Goal: Check status: Check status

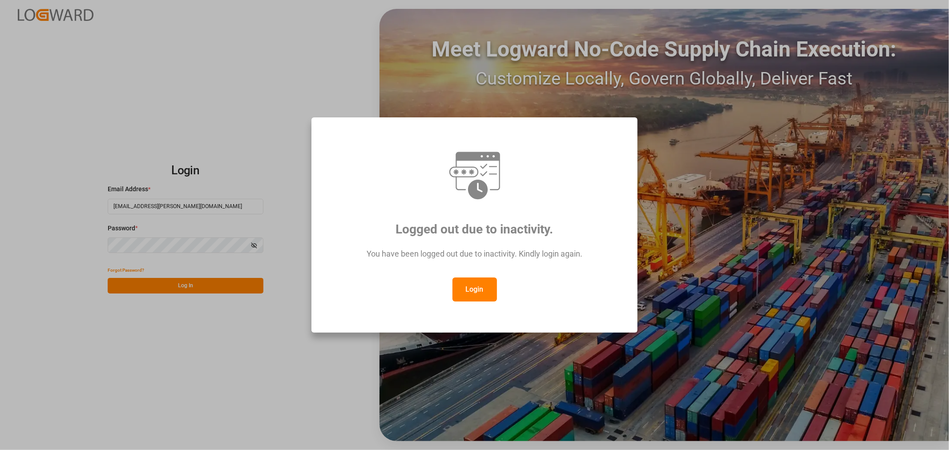
click at [471, 290] on button "Login" at bounding box center [474, 290] width 44 height 24
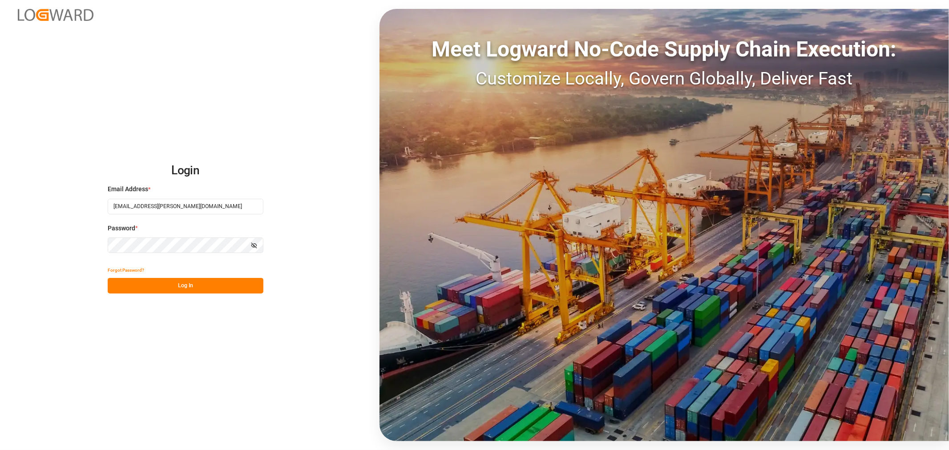
click at [152, 286] on button "Log In" at bounding box center [186, 286] width 156 height 16
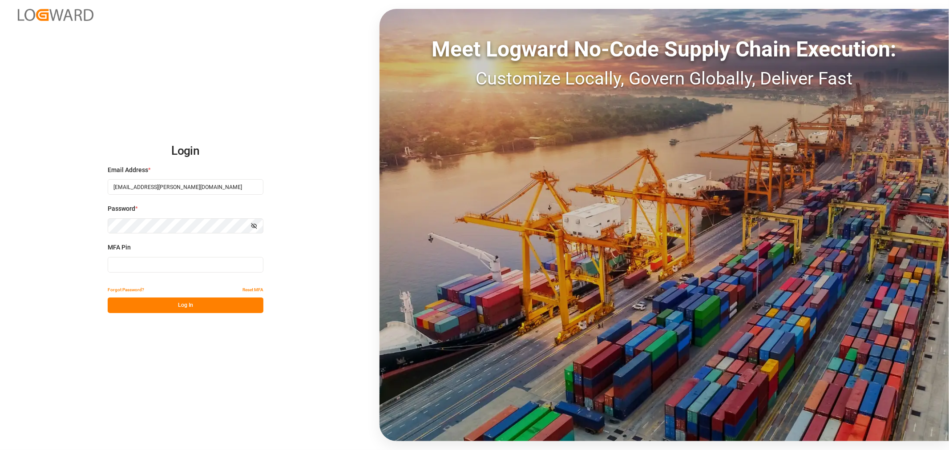
click at [142, 267] on input at bounding box center [186, 265] width 156 height 16
type input "170180"
click at [147, 304] on button "Log In" at bounding box center [186, 306] width 156 height 16
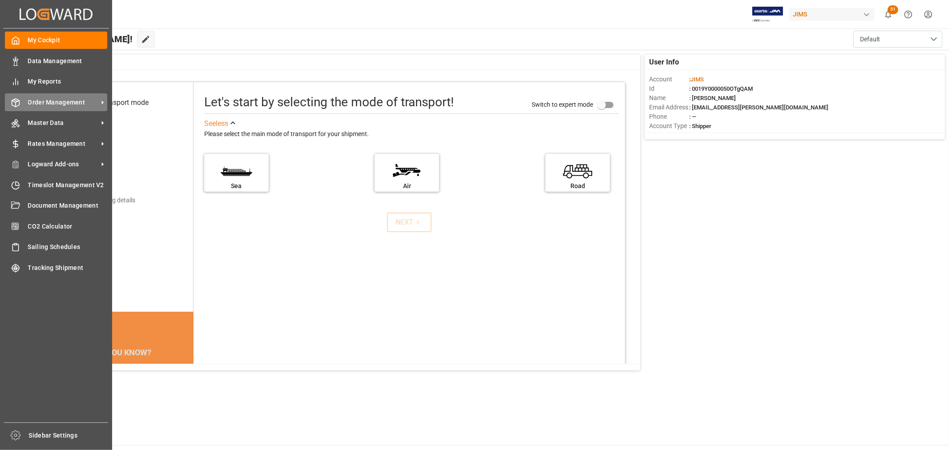
click at [73, 99] on span "Order Management" at bounding box center [63, 102] width 70 height 9
click at [65, 98] on span "Order Management" at bounding box center [63, 102] width 70 height 9
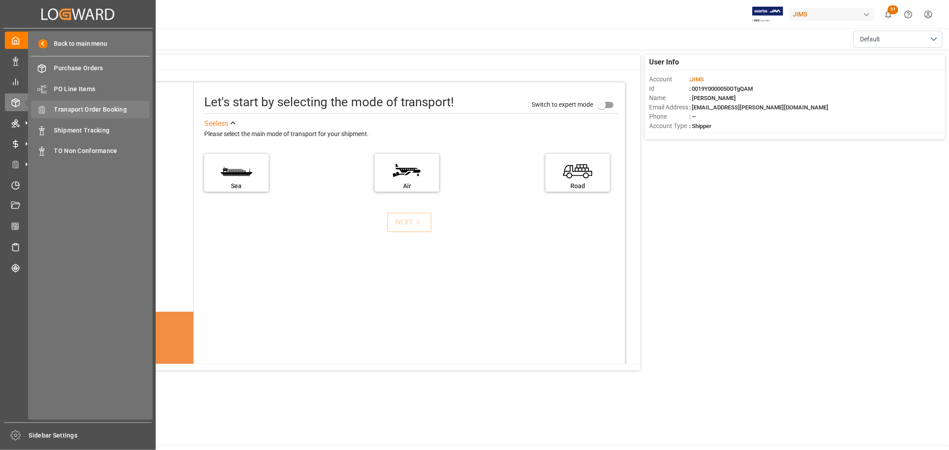
click at [93, 105] on span "Transport Order Booking" at bounding box center [102, 109] width 96 height 9
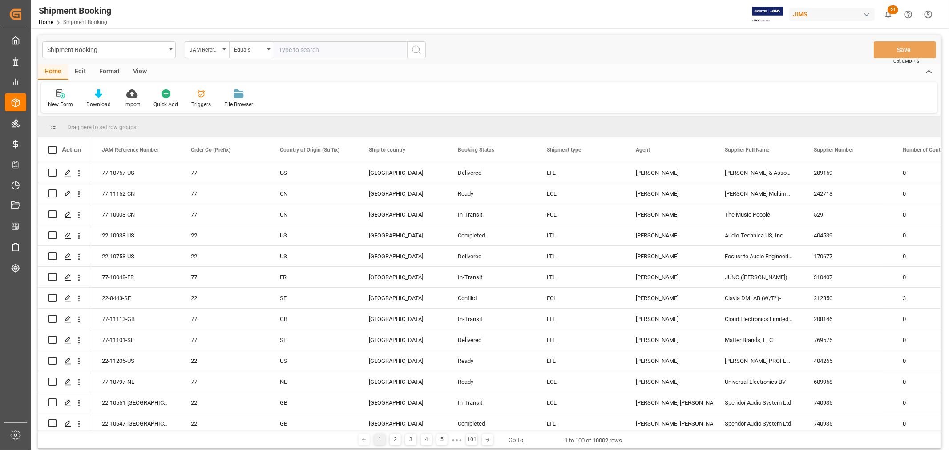
click at [132, 69] on div "View" at bounding box center [139, 71] width 27 height 15
click at [60, 96] on icon at bounding box center [56, 93] width 9 height 9
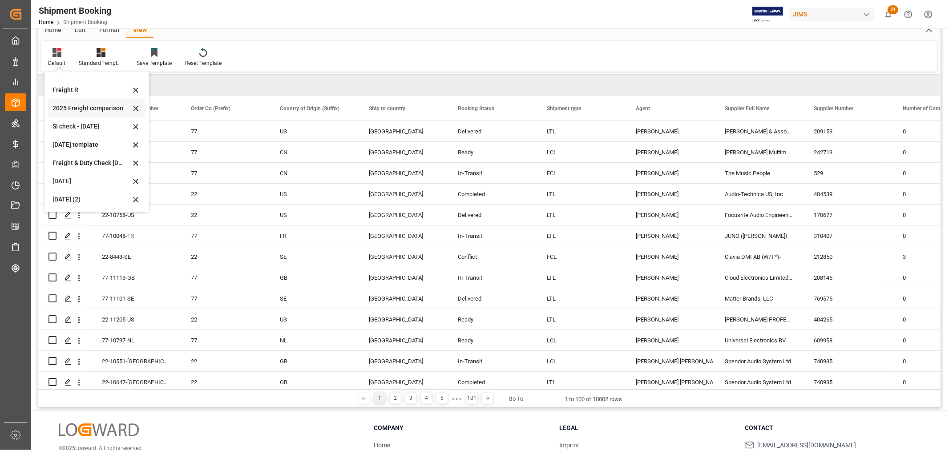
scroll to position [99, 0]
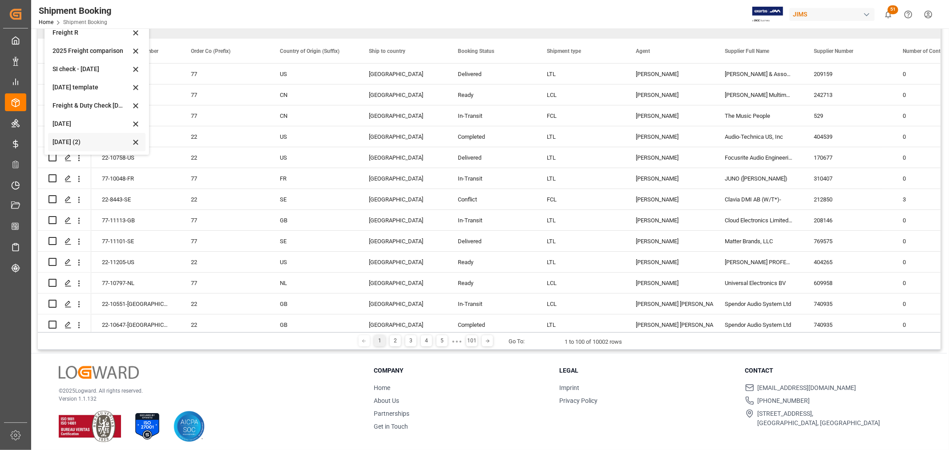
click at [64, 139] on div "Aug 2025 (2)" at bounding box center [91, 141] width 78 height 9
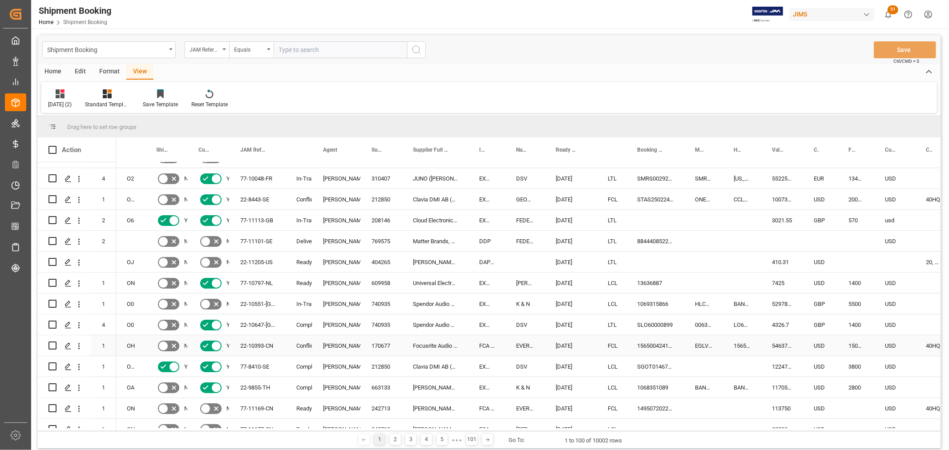
scroll to position [0, 0]
click at [394, 439] on div "2" at bounding box center [395, 439] width 11 height 11
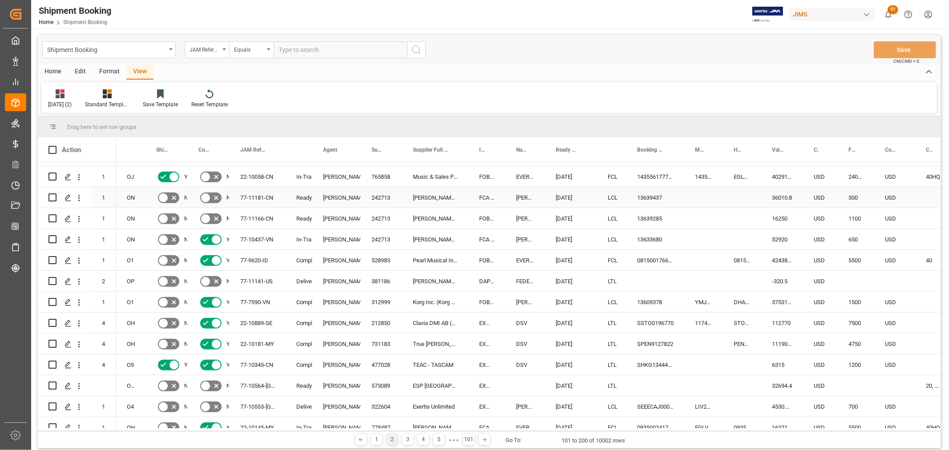
scroll to position [544, 0]
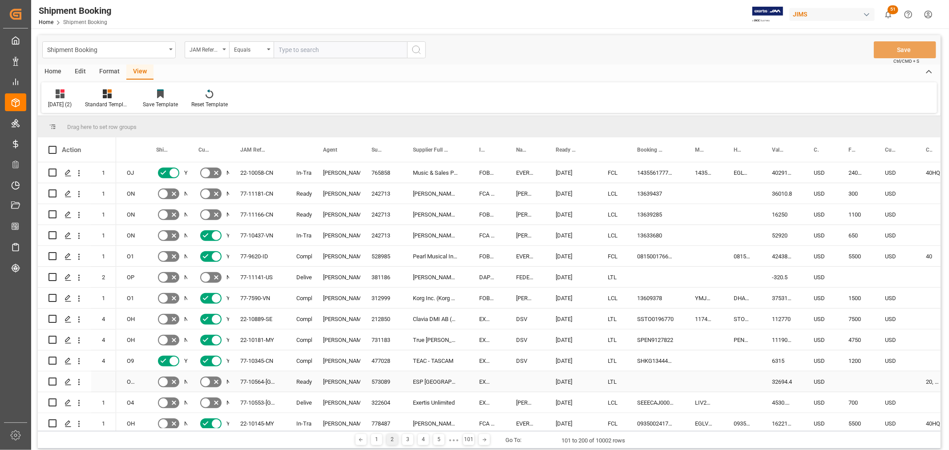
click at [345, 380] on div "[PERSON_NAME]" at bounding box center [336, 382] width 27 height 20
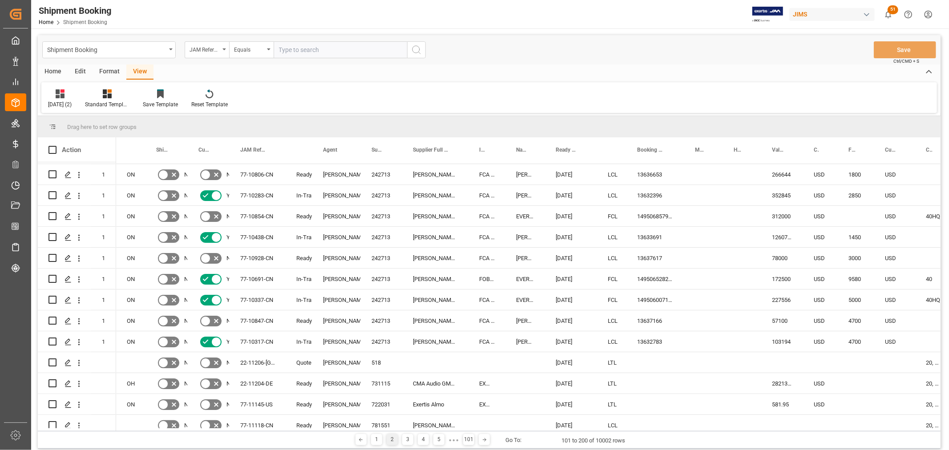
scroll to position [0, 0]
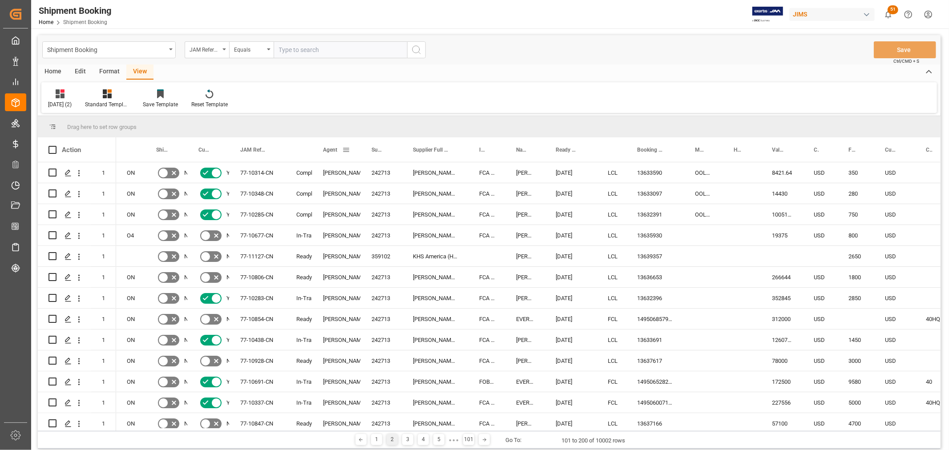
click at [347, 149] on span at bounding box center [346, 150] width 8 height 8
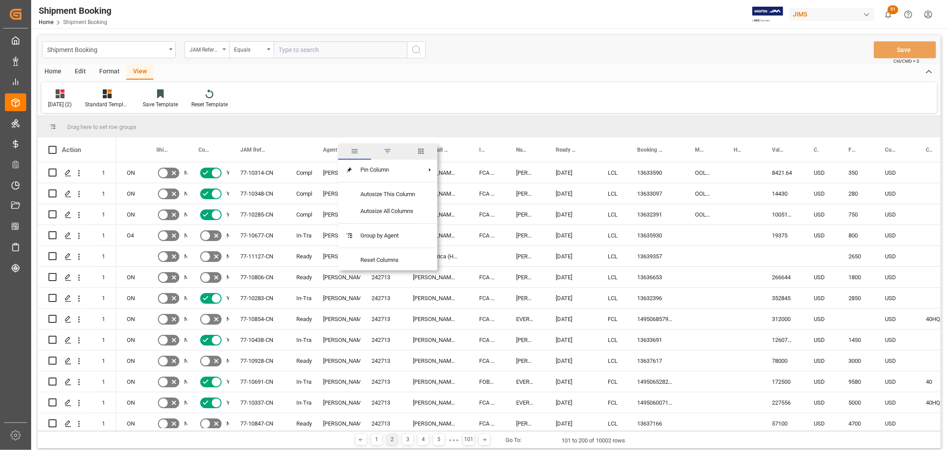
click at [390, 148] on span "filter" at bounding box center [387, 151] width 8 height 8
type input "[PERSON_NAME]"
click at [390, 221] on button "Apply" at bounding box center [398, 225] width 16 height 9
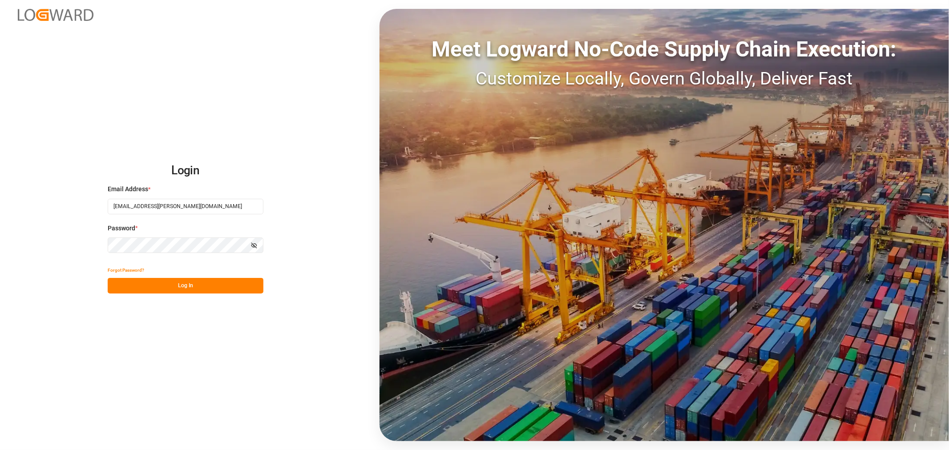
click at [133, 280] on button "Log In" at bounding box center [186, 286] width 156 height 16
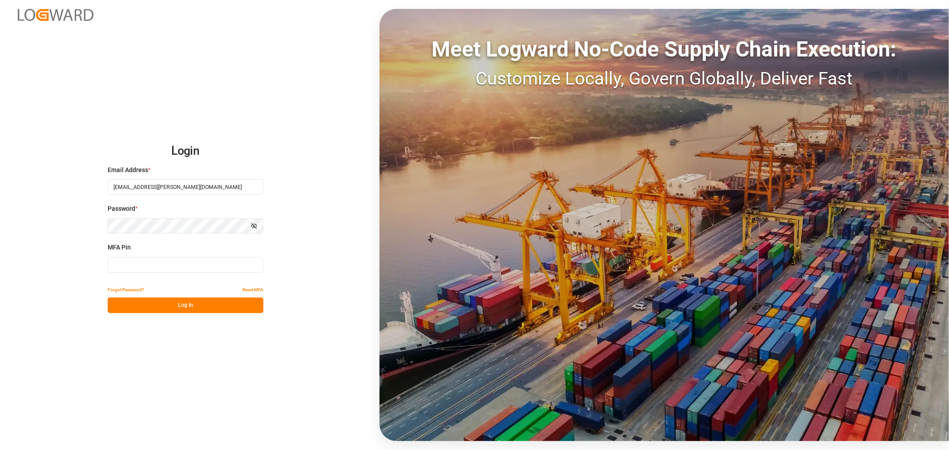
click at [132, 265] on input at bounding box center [186, 265] width 156 height 16
type input "846467"
click at [170, 306] on button "Log In" at bounding box center [186, 306] width 156 height 16
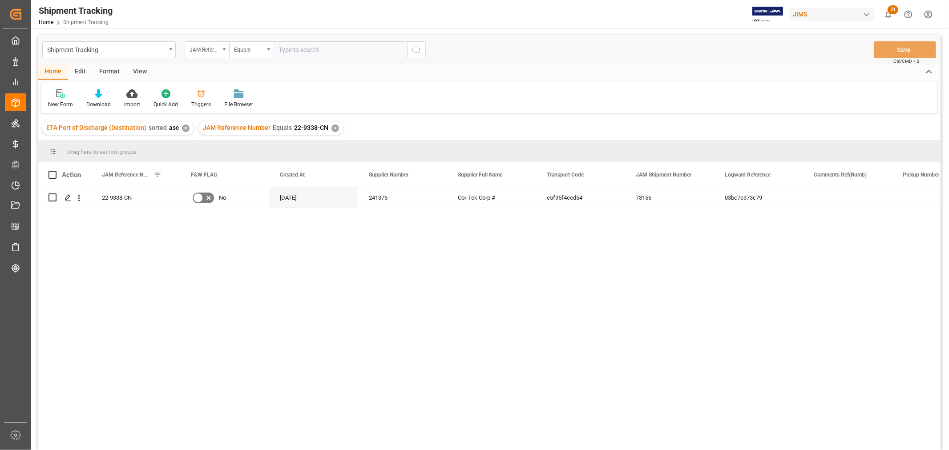
click at [332, 128] on div "✕" at bounding box center [335, 129] width 8 height 8
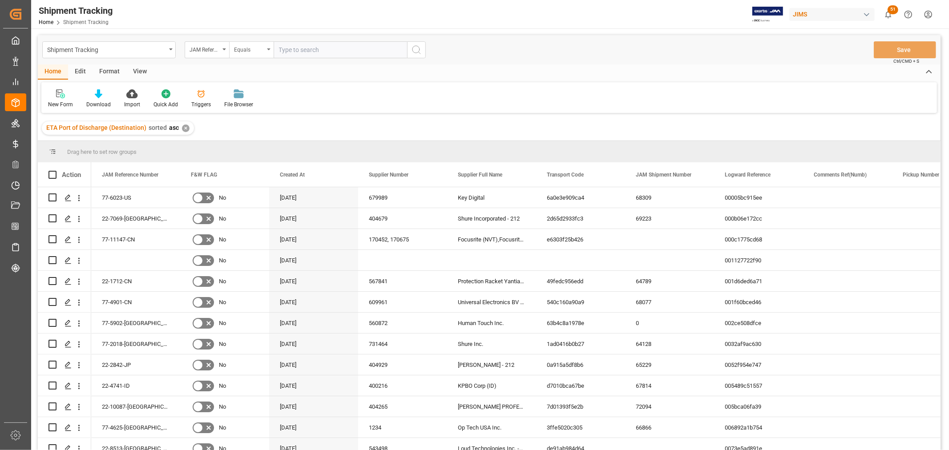
click at [268, 51] on div "Equals" at bounding box center [251, 49] width 44 height 17
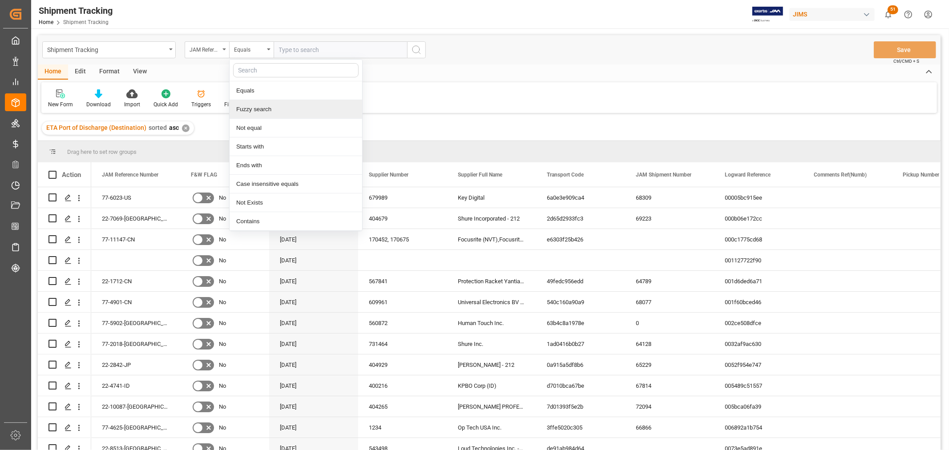
click at [270, 107] on div "Fuzzy search" at bounding box center [296, 109] width 133 height 19
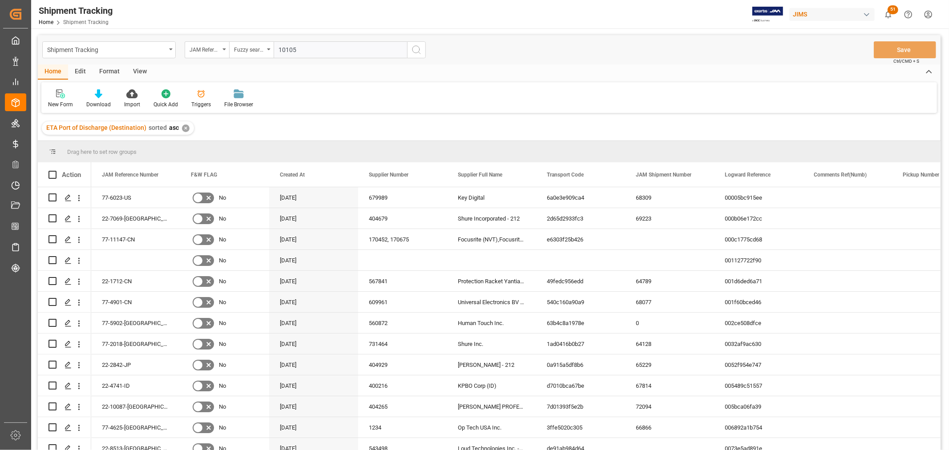
type input "10105"
click at [415, 47] on icon "search button" at bounding box center [416, 49] width 11 height 11
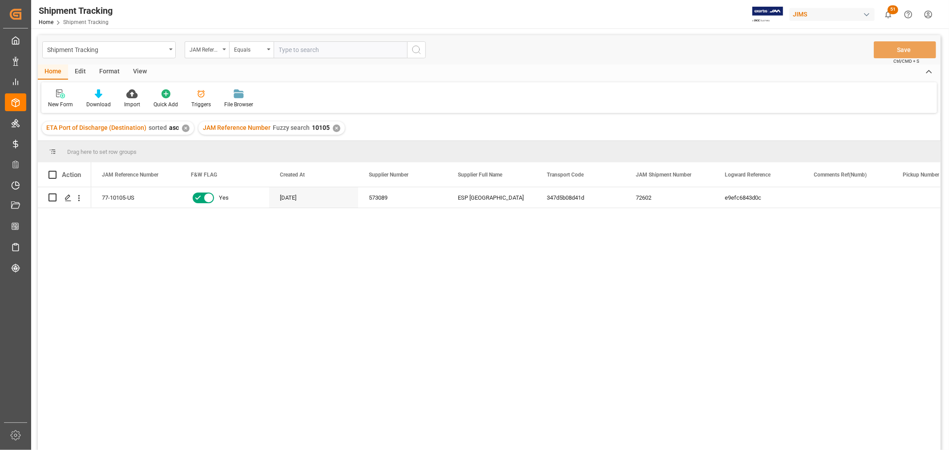
click at [138, 68] on div "View" at bounding box center [139, 71] width 27 height 15
click at [48, 105] on div "Default" at bounding box center [56, 105] width 17 height 8
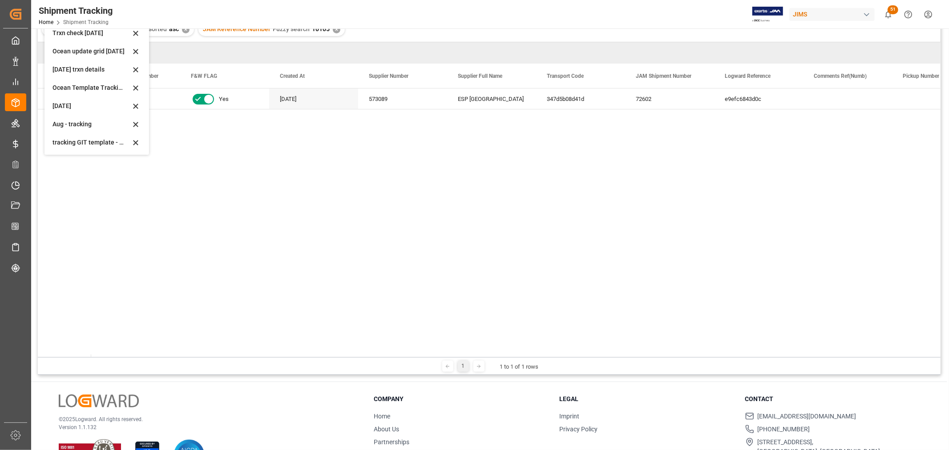
scroll to position [131, 0]
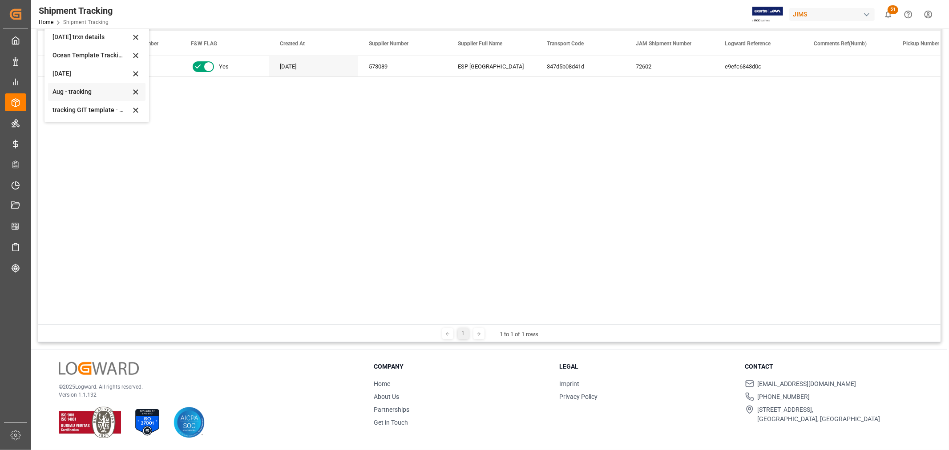
click at [64, 90] on div "Aug - tracking" at bounding box center [91, 91] width 78 height 9
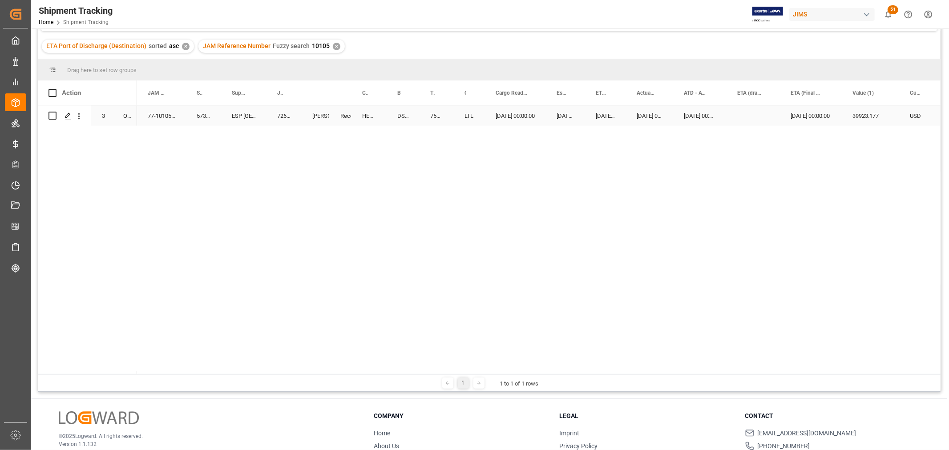
scroll to position [32, 0]
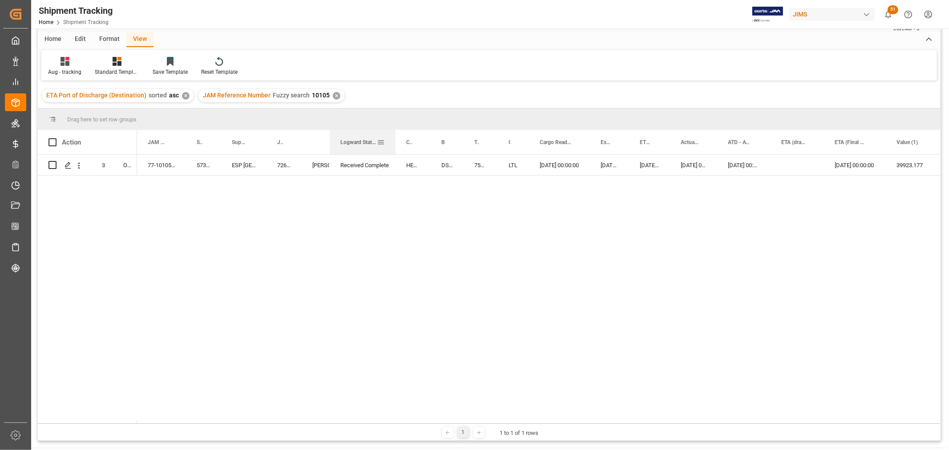
click at [395, 145] on div at bounding box center [396, 142] width 4 height 24
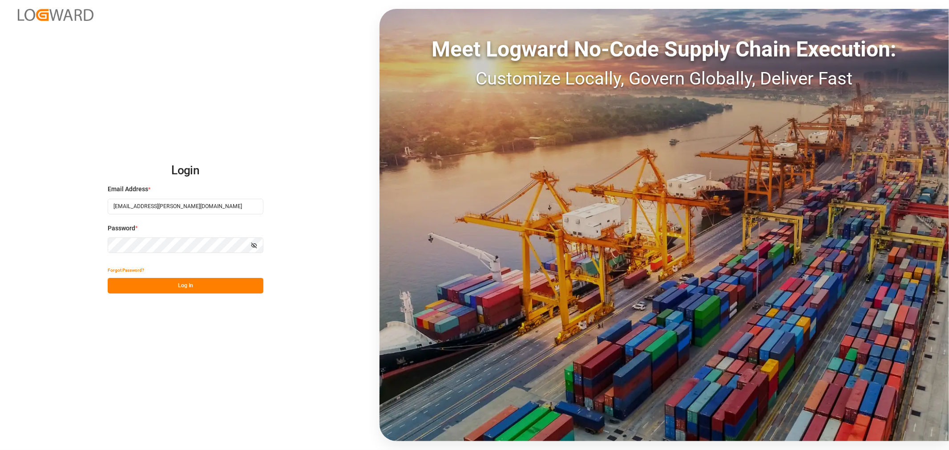
click at [172, 281] on button "Log In" at bounding box center [186, 286] width 156 height 16
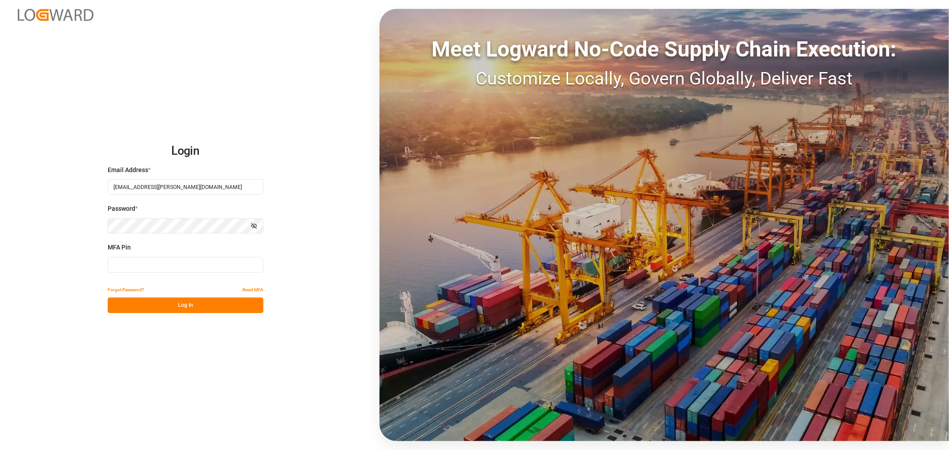
click at [119, 268] on input at bounding box center [186, 265] width 156 height 16
type input "699916"
click at [136, 298] on button "Log In" at bounding box center [186, 306] width 156 height 16
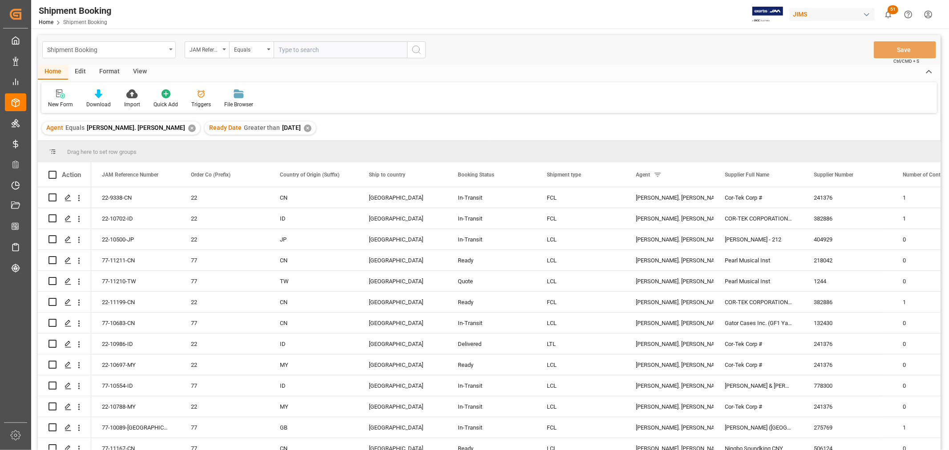
click at [172, 47] on div "Shipment Booking" at bounding box center [108, 49] width 133 height 17
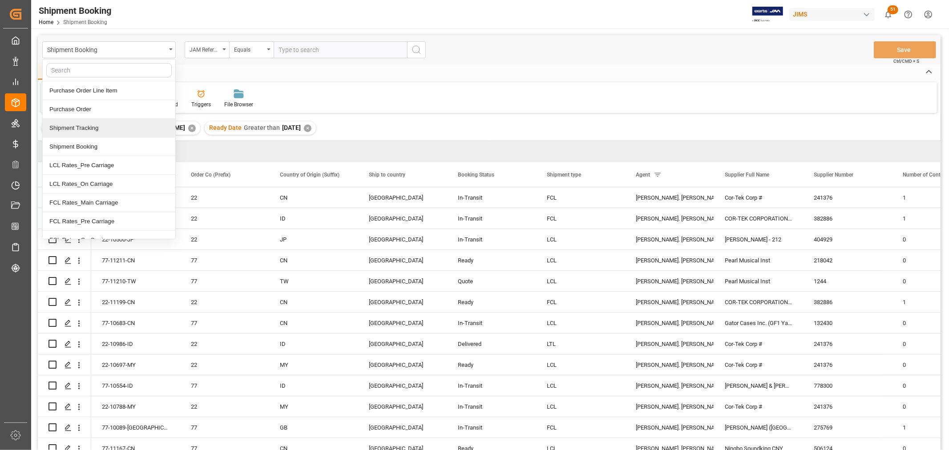
click at [76, 128] on div "Shipment Tracking" at bounding box center [109, 128] width 133 height 19
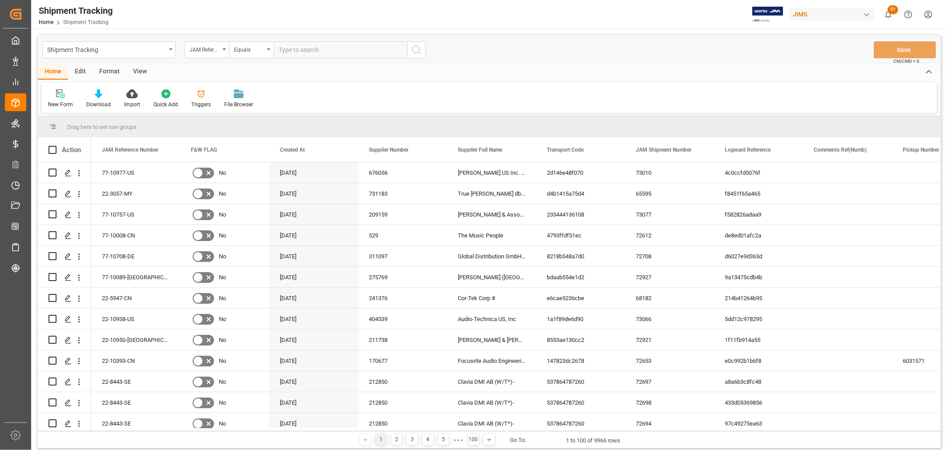
click at [143, 67] on div "View" at bounding box center [139, 71] width 27 height 15
click at [64, 94] on div at bounding box center [56, 93] width 17 height 9
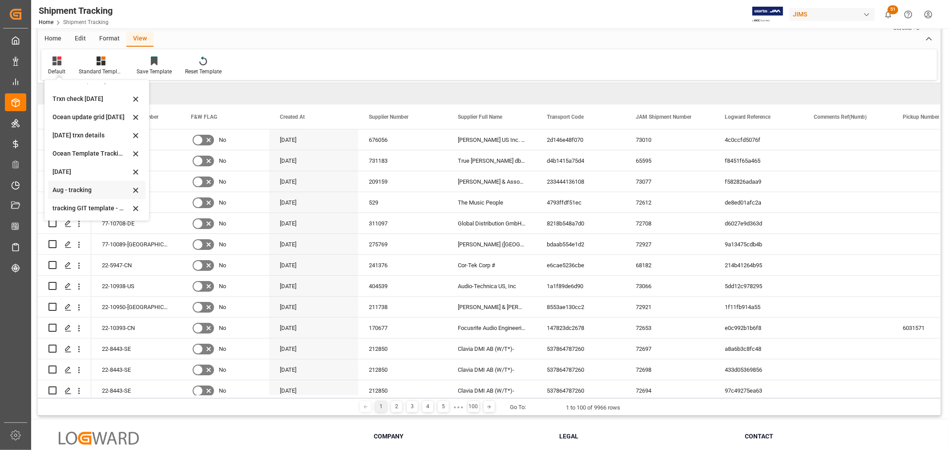
scroll to position [49, 0]
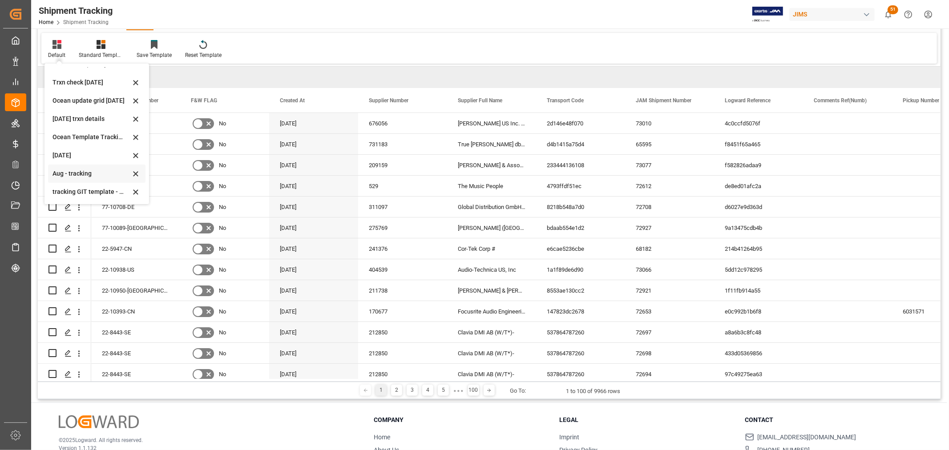
click at [74, 173] on div "Aug - tracking" at bounding box center [91, 173] width 78 height 9
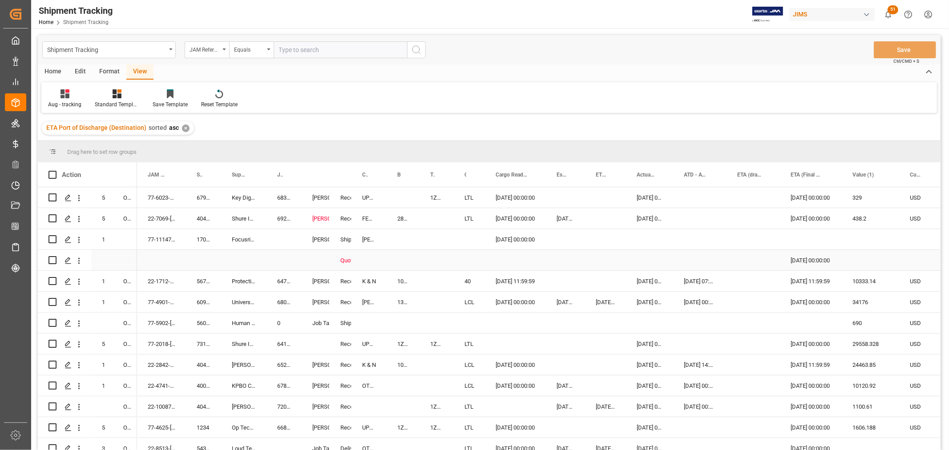
scroll to position [0, 0]
click at [319, 423] on div "[PERSON_NAME]" at bounding box center [315, 428] width 7 height 20
click at [317, 175] on span at bounding box center [315, 175] width 8 height 8
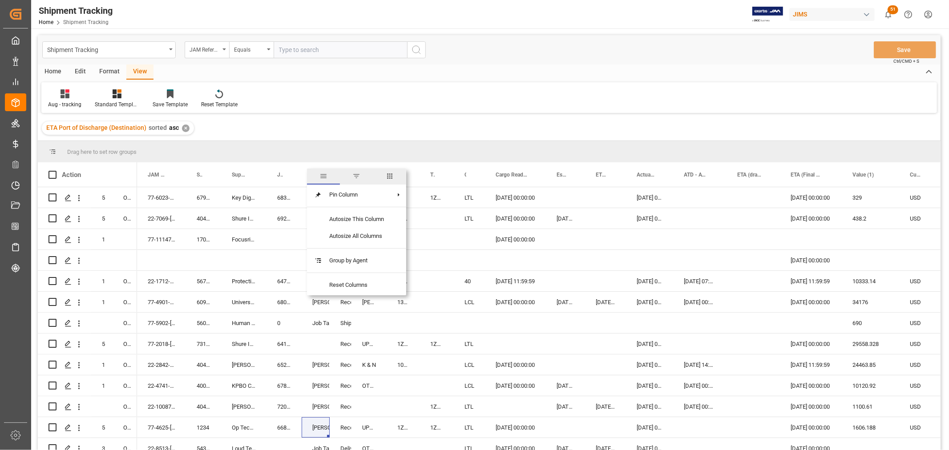
click at [359, 178] on span "filter" at bounding box center [356, 176] width 8 height 8
type input "[PERSON_NAME]"
click at [359, 247] on button "Apply" at bounding box center [367, 250] width 16 height 9
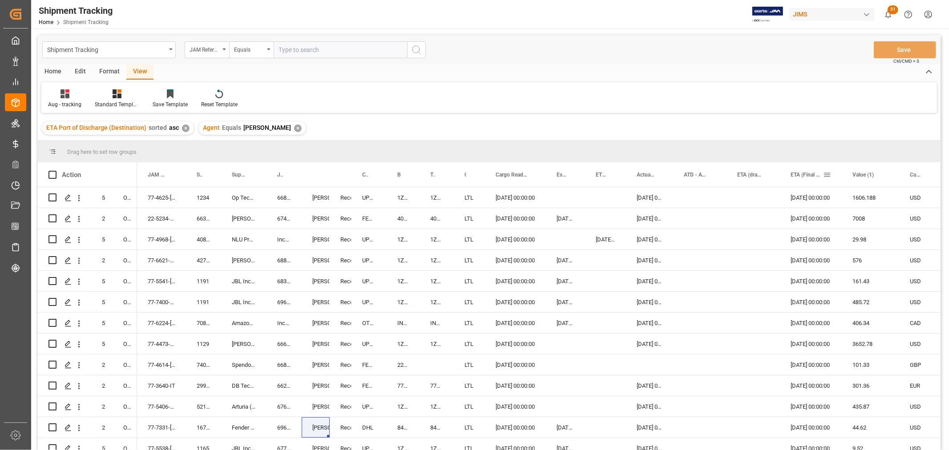
click at [828, 174] on span at bounding box center [827, 175] width 8 height 8
click at [907, 199] on span "Filtering operator" at bounding box center [907, 201] width 8 height 8
click at [838, 245] on span "Greater than" at bounding box center [841, 243] width 31 height 7
click at [847, 226] on input "date" at bounding box center [867, 223] width 87 height 18
click at [908, 222] on input "date" at bounding box center [867, 223] width 87 height 18
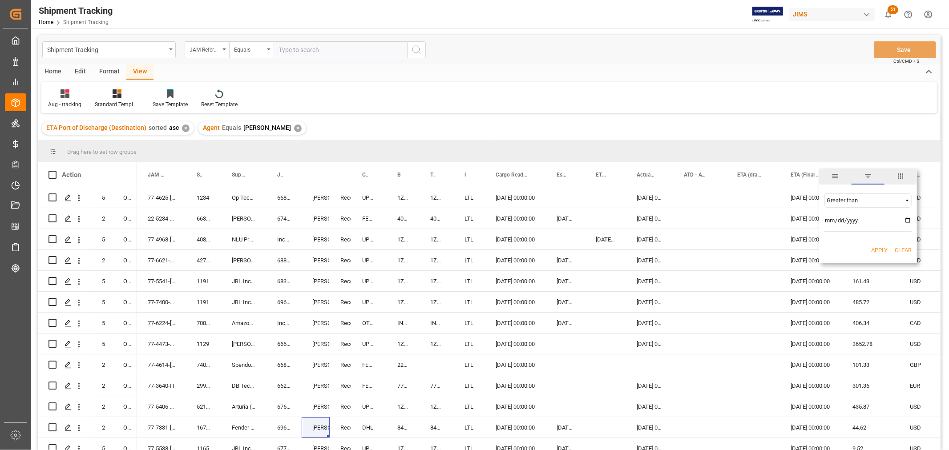
type input "[DATE]"
click at [881, 250] on button "Apply" at bounding box center [879, 250] width 16 height 9
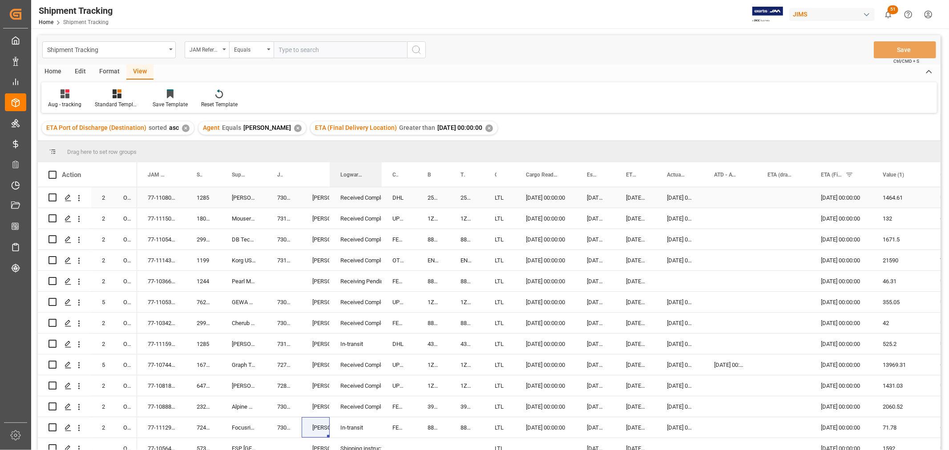
drag, startPoint x: 350, startPoint y: 173, endPoint x: 380, endPoint y: 189, distance: 34.2
click at [380, 189] on div "Action Mode of Transport Order Type JAM Reference Number 2" at bounding box center [489, 309] width 903 height 294
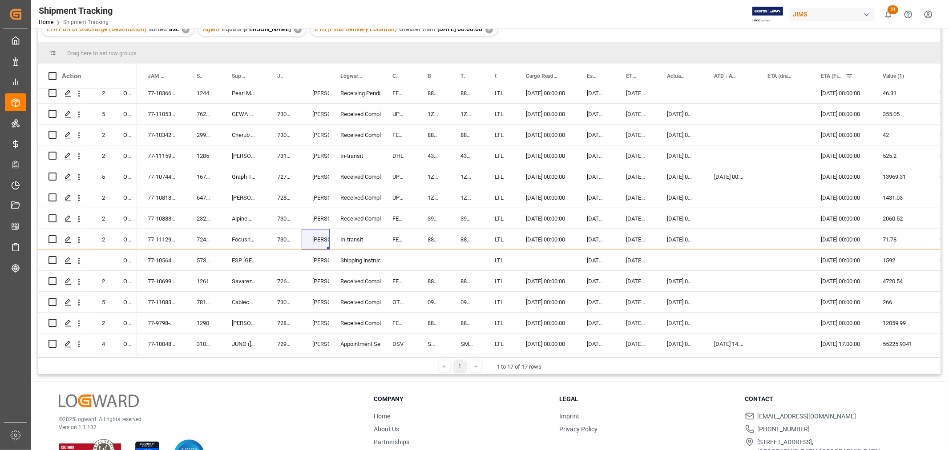
scroll to position [125, 0]
click at [828, 259] on div "[DATE] 00:00:00" at bounding box center [841, 260] width 62 height 20
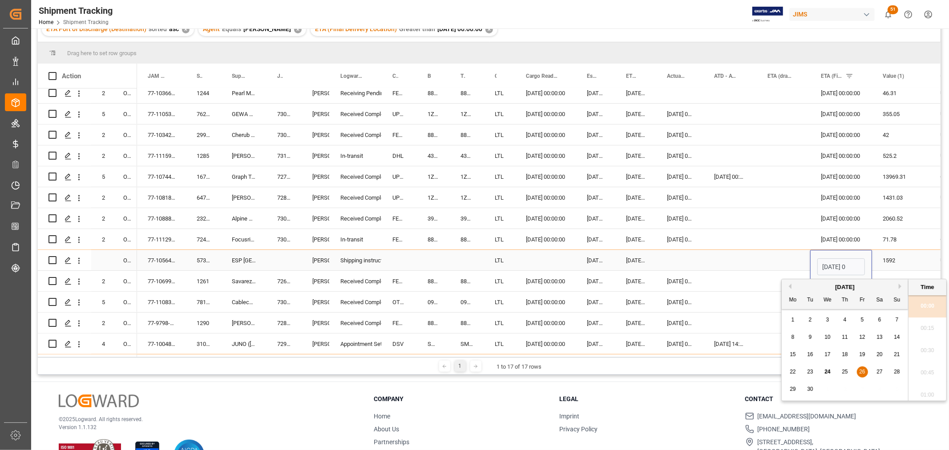
scroll to position [737, 0]
click at [900, 286] on button "Next Month" at bounding box center [901, 286] width 5 height 5
click at [861, 319] on span "3" at bounding box center [862, 320] width 3 height 6
type input "[DATE] 00:00"
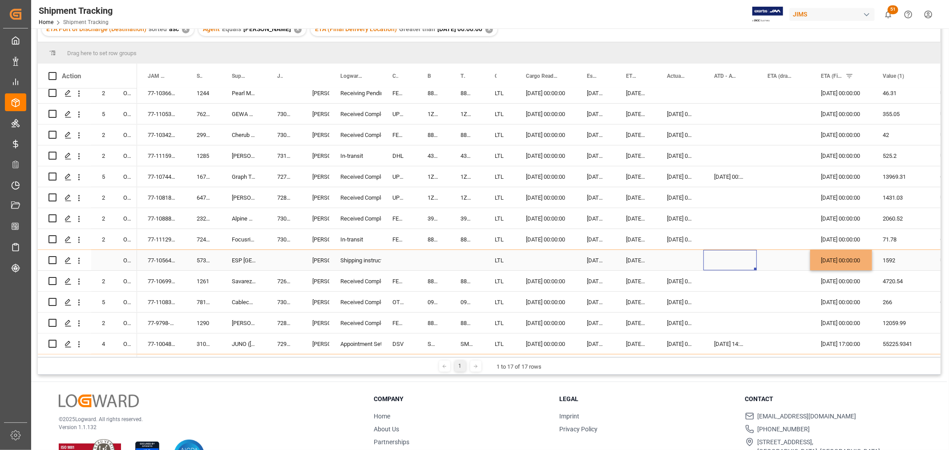
click at [720, 263] on div "Press SPACE to select this row." at bounding box center [729, 260] width 53 height 20
click at [534, 257] on div "Press SPACE to select this row." at bounding box center [545, 260] width 61 height 20
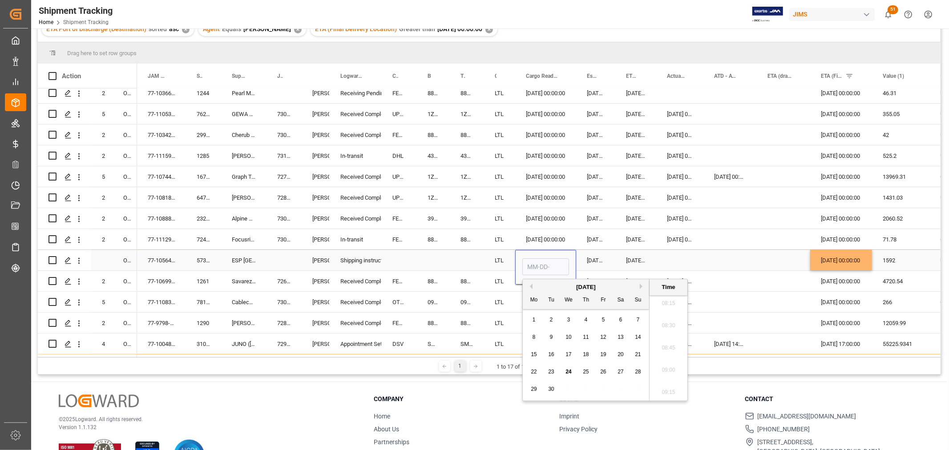
click at [770, 260] on div "Press SPACE to select this row." at bounding box center [783, 260] width 53 height 20
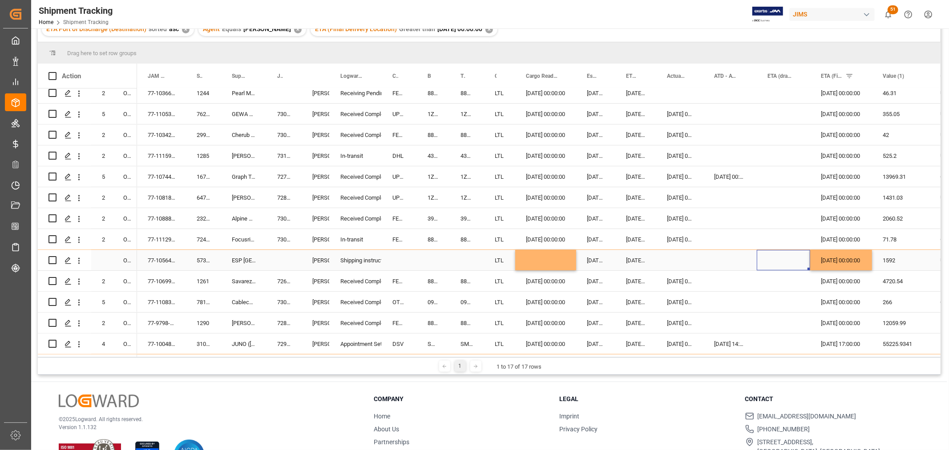
click at [822, 254] on div "[DATE] 00:00:00" at bounding box center [841, 260] width 62 height 20
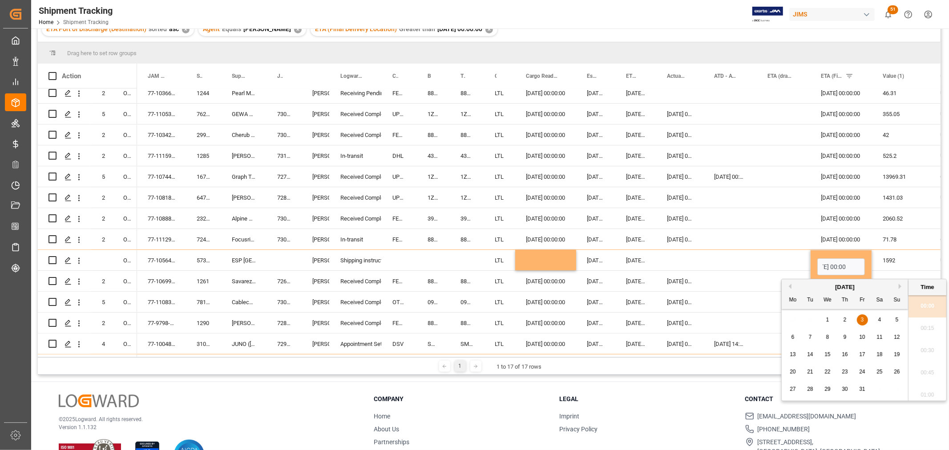
scroll to position [0, 0]
click at [860, 336] on span "10" at bounding box center [862, 337] width 6 height 6
type input "[DATE] 00:00"
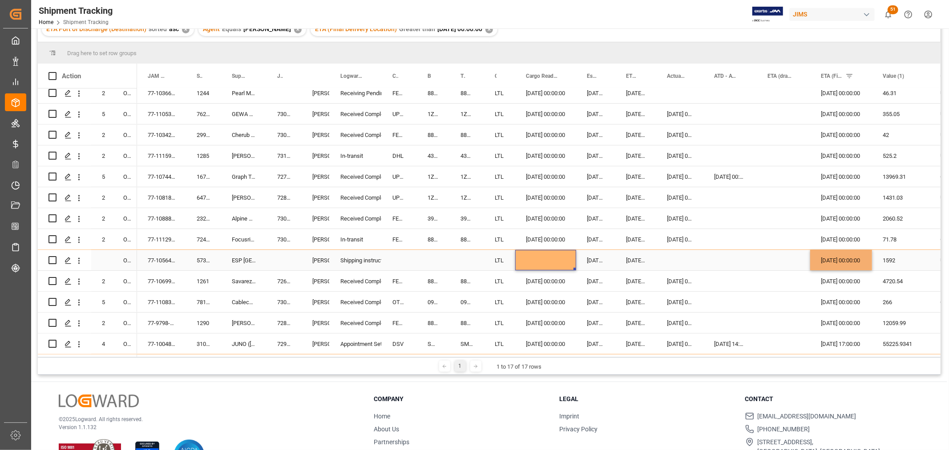
click at [529, 254] on div "Press SPACE to select this row." at bounding box center [545, 260] width 61 height 20
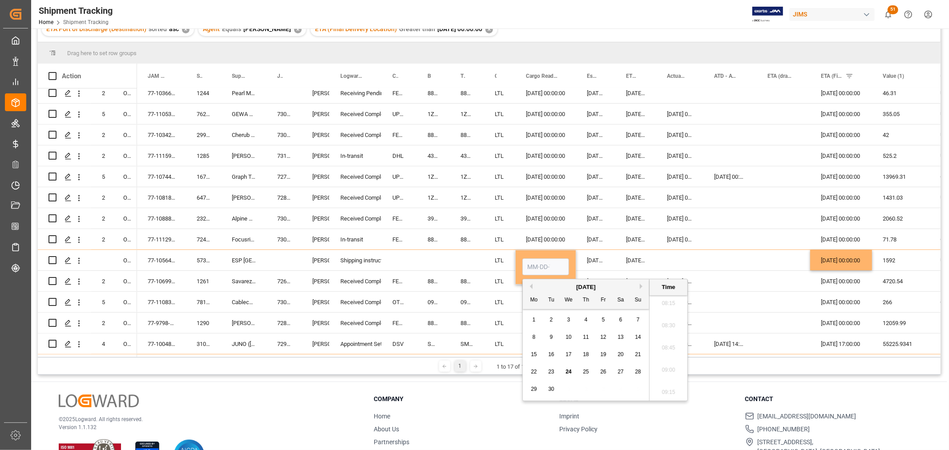
click at [640, 286] on button "Next Month" at bounding box center [642, 286] width 5 height 5
click at [605, 321] on div "3" at bounding box center [603, 320] width 11 height 11
type input "[DATE] 00:00"
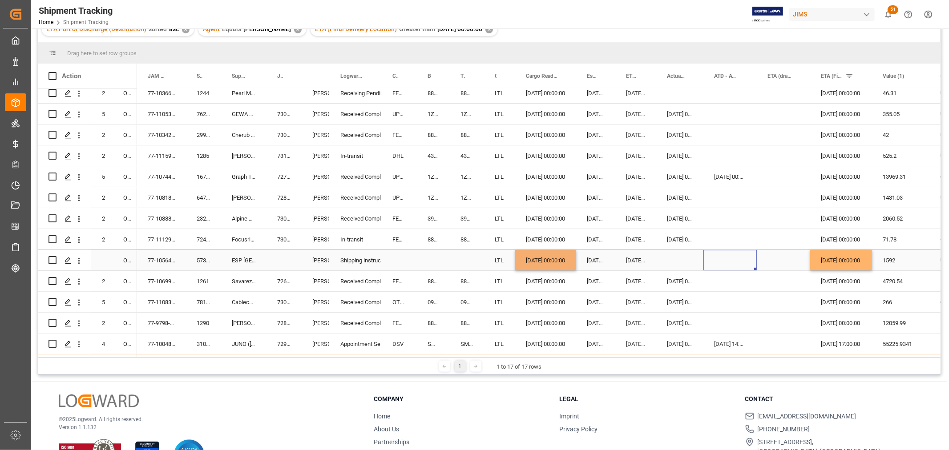
click at [706, 259] on div "Press SPACE to select this row." at bounding box center [729, 260] width 53 height 20
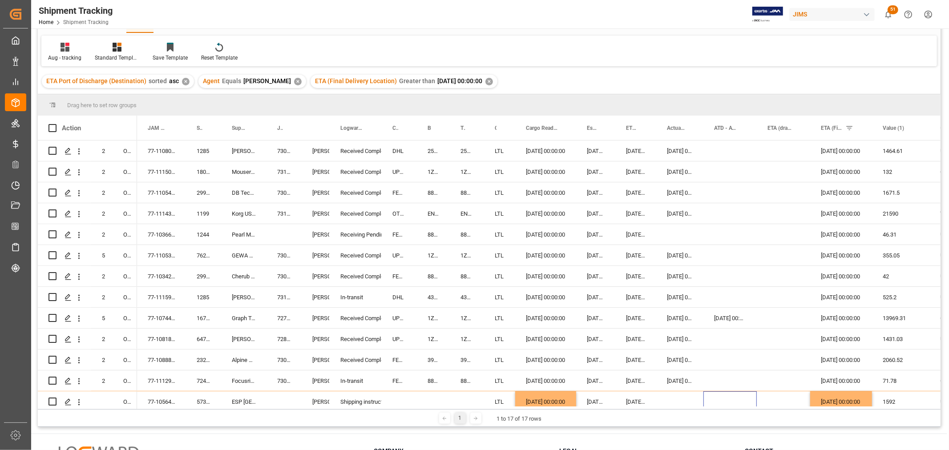
scroll to position [0, 0]
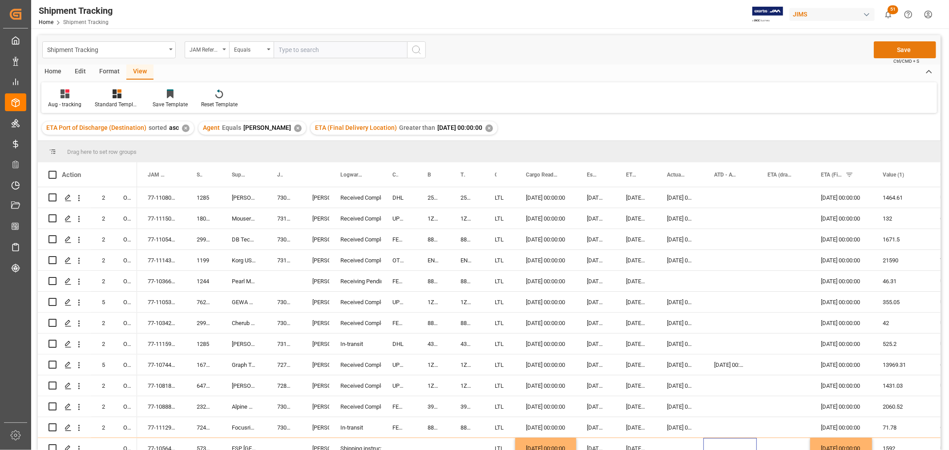
click at [910, 51] on button "Save" at bounding box center [905, 49] width 62 height 17
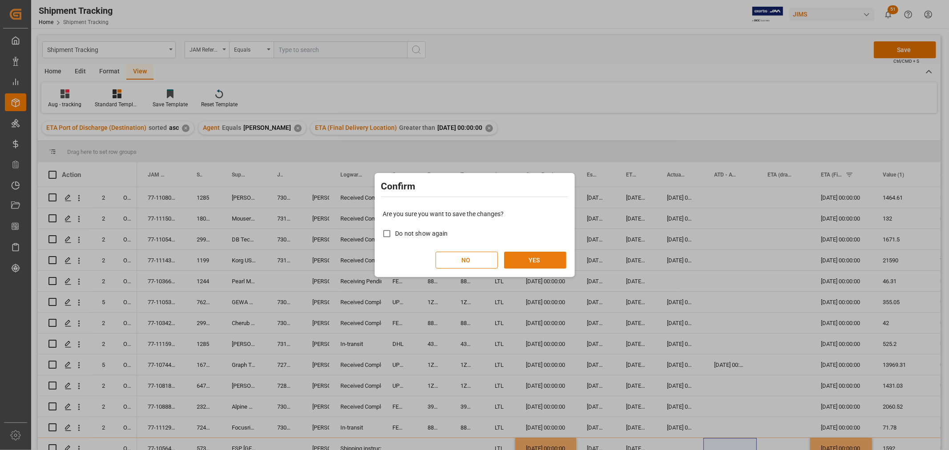
click at [552, 257] on button "YES" at bounding box center [535, 260] width 62 height 17
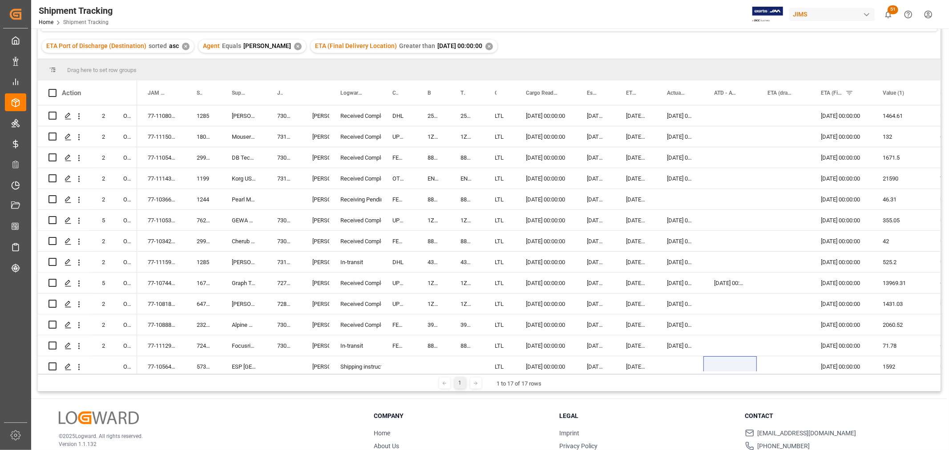
scroll to position [32, 0]
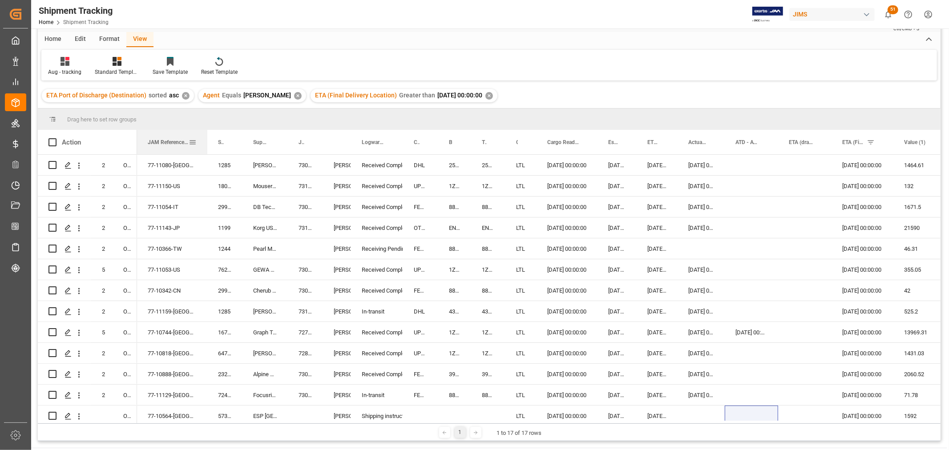
drag, startPoint x: 184, startPoint y: 141, endPoint x: 206, endPoint y: 145, distance: 21.8
click at [206, 145] on div at bounding box center [208, 142] width 4 height 24
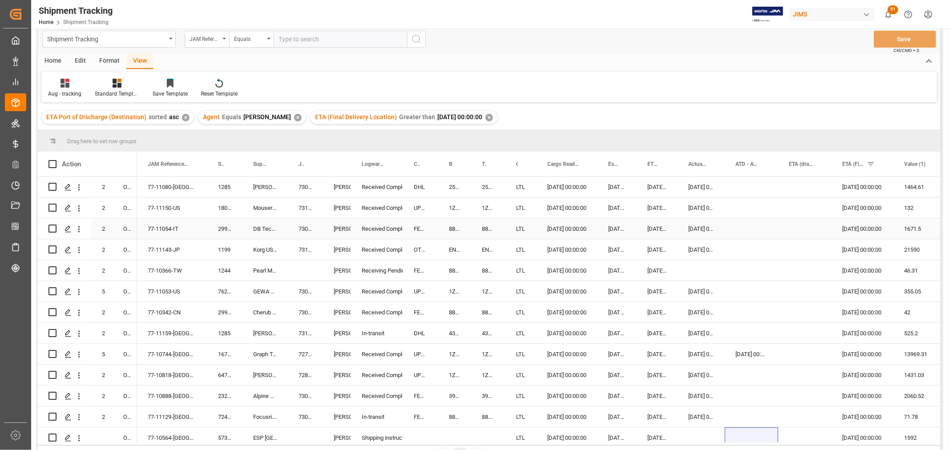
scroll to position [0, 0]
